Goal: Transaction & Acquisition: Subscribe to service/newsletter

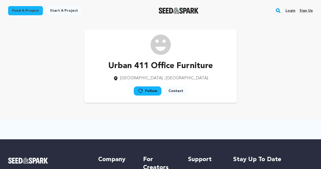
click at [308, 8] on link "Sign up" at bounding box center [305, 11] width 13 height 8
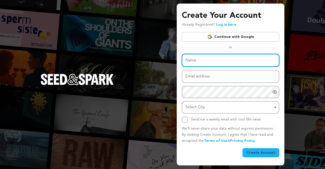
click at [197, 58] on input "Name" at bounding box center [230, 60] width 97 height 13
paste input "Haloé Japanese BBQ Restaurant Tamsui"
type input "Haloé Japanese BBQ Restaurant Tamsui"
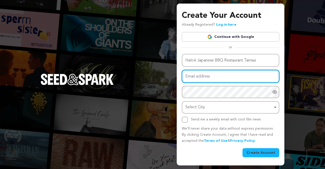
click at [214, 80] on input "Email address" at bounding box center [230, 76] width 97 height 13
paste input "hacikaxi@forexzig.com"
type input "hacikaxi@forexzig.com"
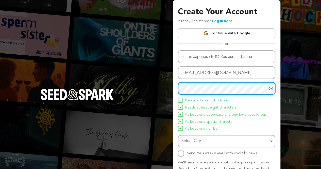
click at [197, 144] on div "Select City Remove item" at bounding box center [224, 140] width 87 height 7
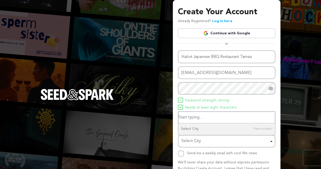
paste input "251, Taiwan, New Taipei City, Tamsui District, Section 1, Zhongzheng Rd, 2號3F淡水…"
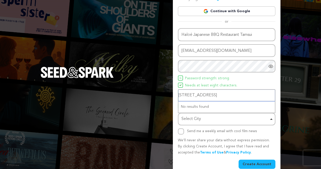
scroll to position [30, 0]
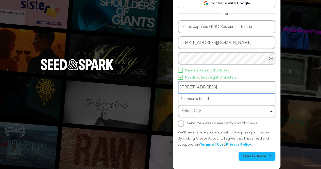
drag, startPoint x: 234, startPoint y: 85, endPoint x: 284, endPoint y: 85, distance: 49.7
click at [284, 85] on div "Create Your Account Already Registered? Log in here Continue with Google or eyJ…" at bounding box center [160, 69] width 321 height 199
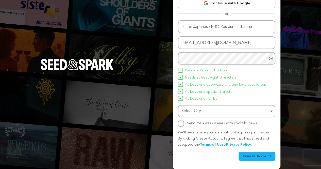
scroll to position [0, 0]
click at [239, 109] on div "Select City Remove item" at bounding box center [224, 110] width 87 height 7
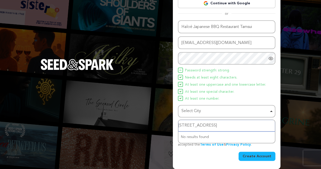
scroll to position [0, 36]
click at [242, 125] on input "251, Taiwan, New Taipei City, Tamsui District, Section 1, Zhongzheng Rd," at bounding box center [226, 125] width 96 height 11
click at [232, 124] on input "Zhongzheng Rd," at bounding box center [226, 125] width 96 height 11
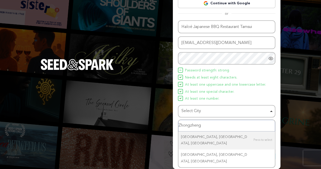
type input "Zhongzheng"
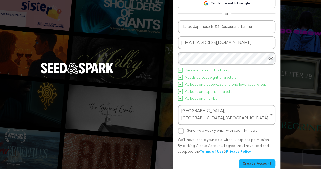
click at [248, 159] on button "Create Account" at bounding box center [256, 163] width 37 height 9
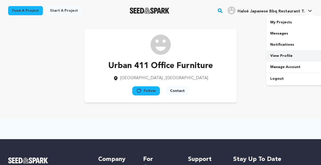
click at [285, 57] on link "View Profile" at bounding box center [294, 55] width 57 height 11
